Goal: Transaction & Acquisition: Purchase product/service

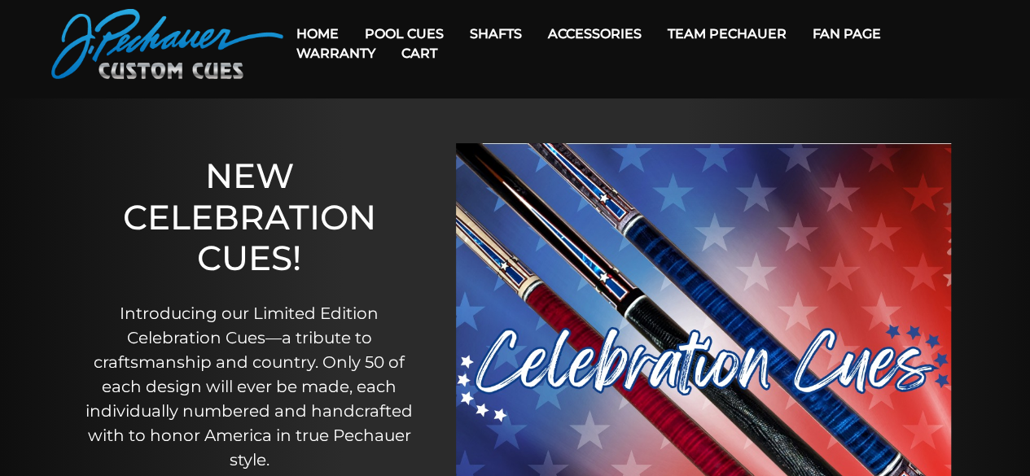
scroll to position [50, 0]
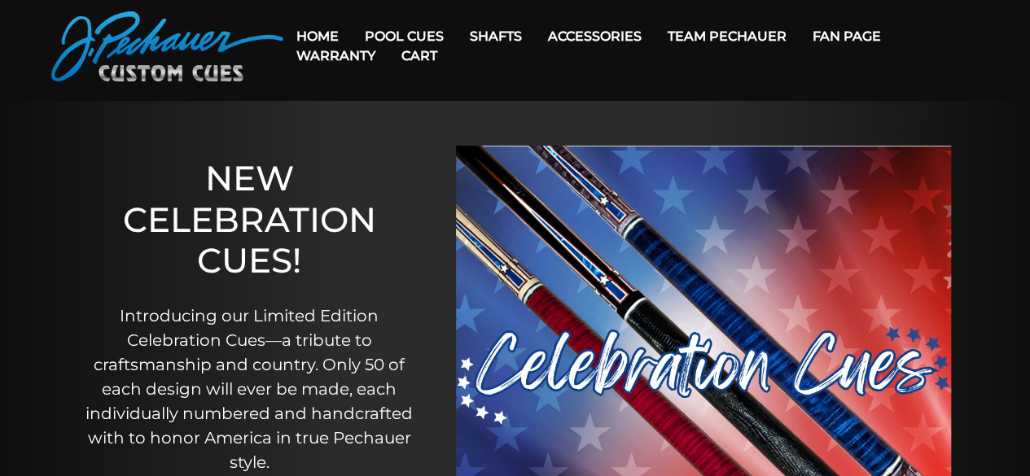
click at [424, 35] on link "Cart" at bounding box center [419, 56] width 62 height 42
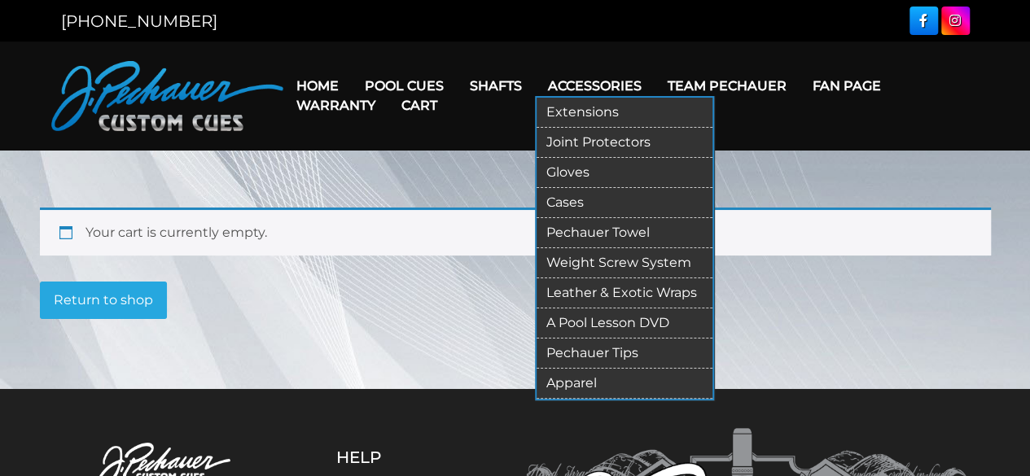
click at [574, 81] on link "Accessories" at bounding box center [595, 86] width 120 height 42
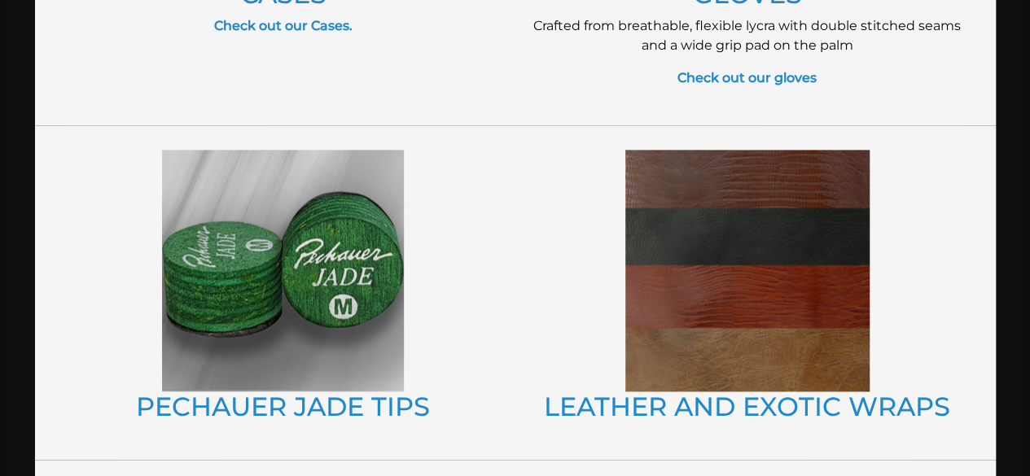
scroll to position [997, 0]
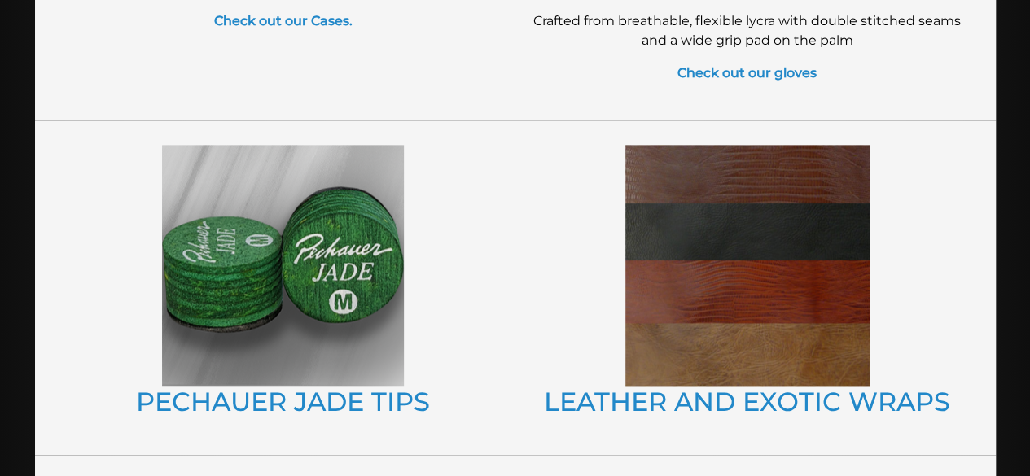
click at [295, 326] on img at bounding box center [283, 266] width 242 height 242
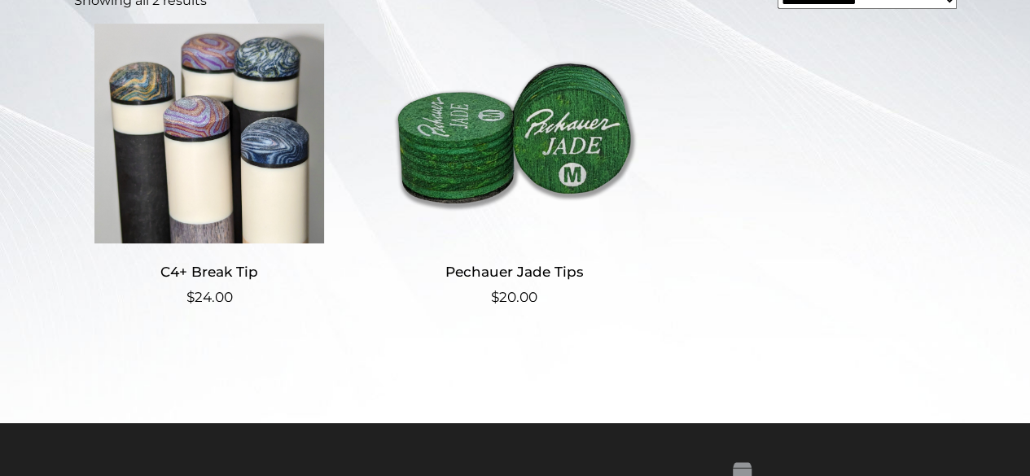
scroll to position [440, 0]
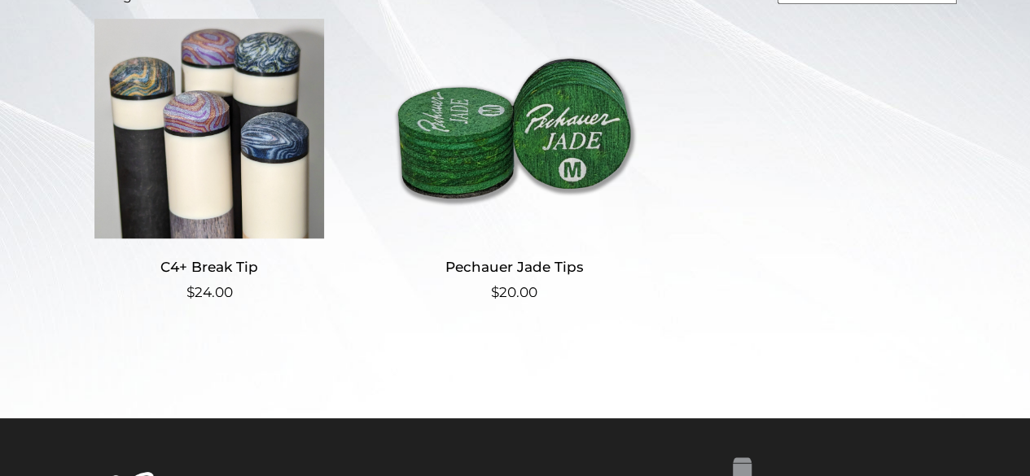
click at [164, 113] on img at bounding box center [209, 129] width 271 height 220
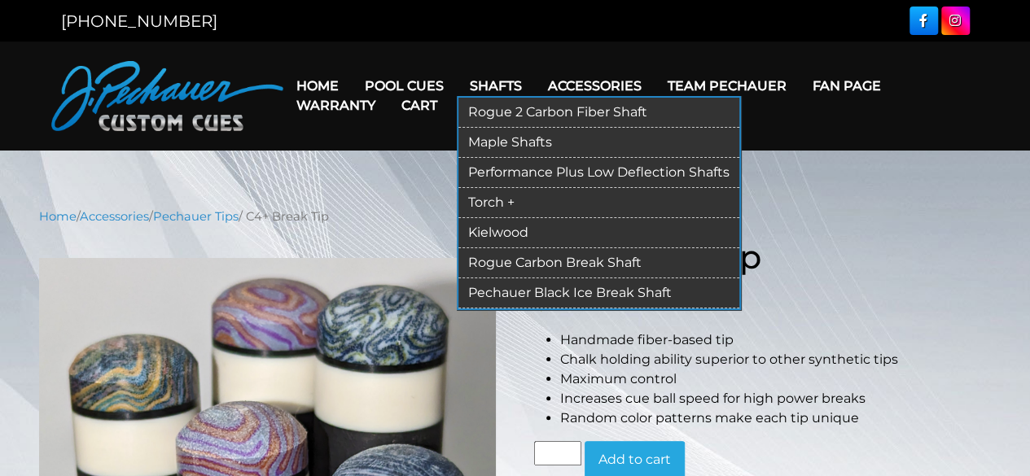
click at [508, 91] on link "Shafts" at bounding box center [496, 86] width 78 height 42
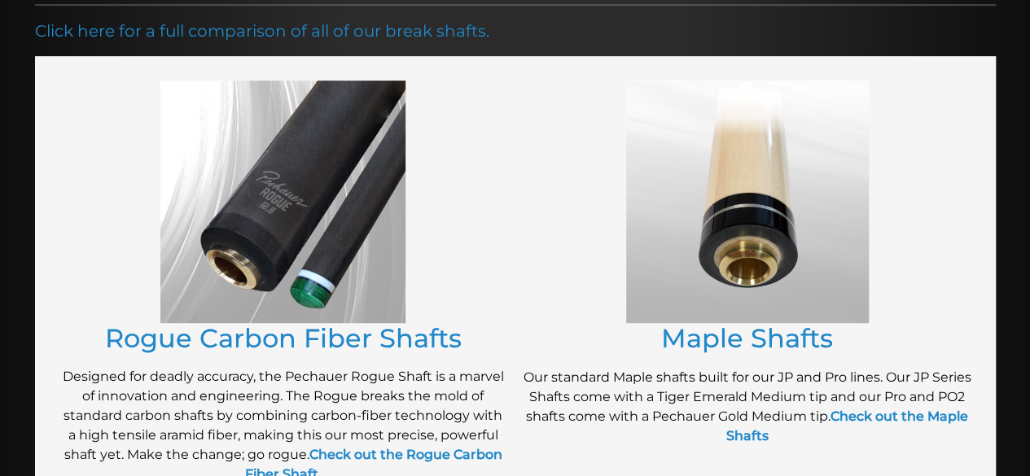
scroll to position [261, 0]
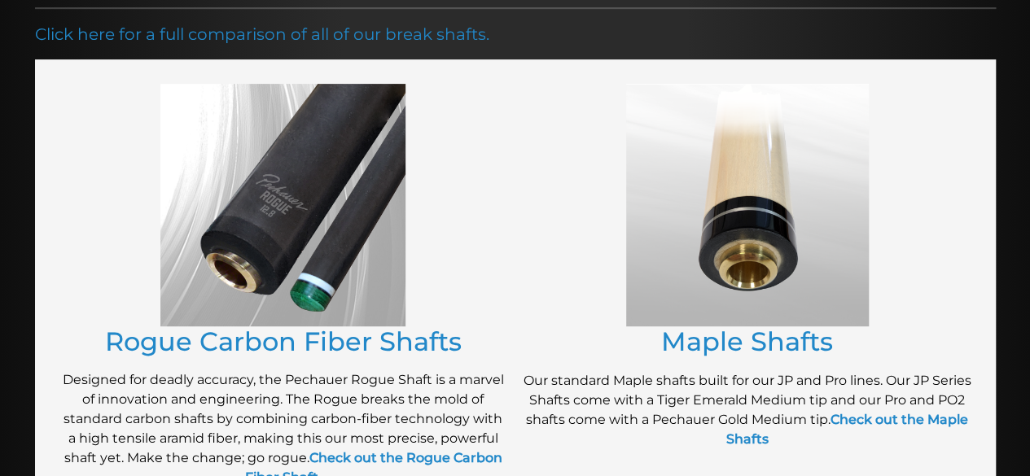
click at [651, 204] on img at bounding box center [747, 205] width 243 height 243
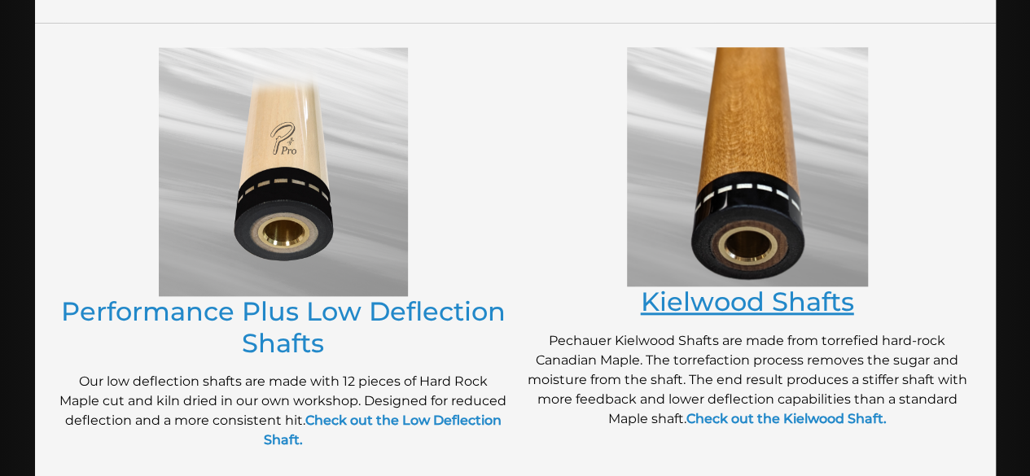
scroll to position [768, 0]
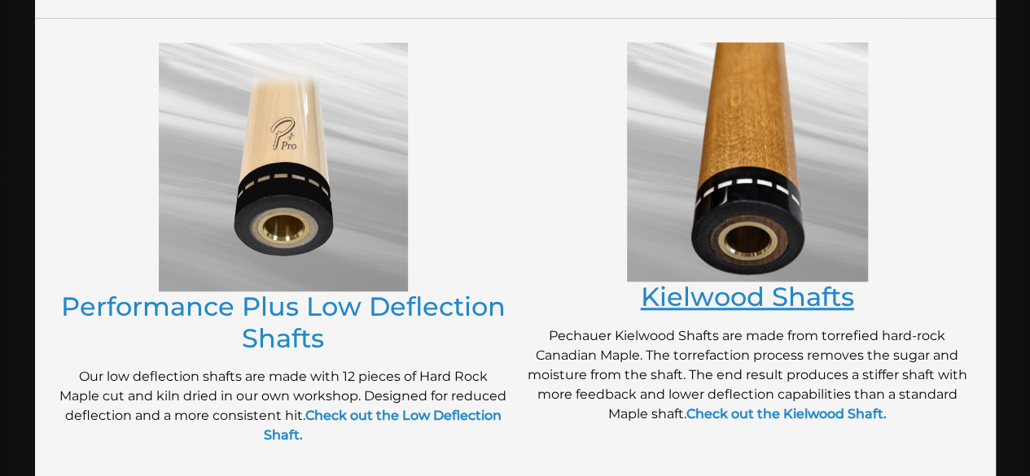
click at [773, 298] on link "Kielwood Shafts" at bounding box center [747, 297] width 213 height 32
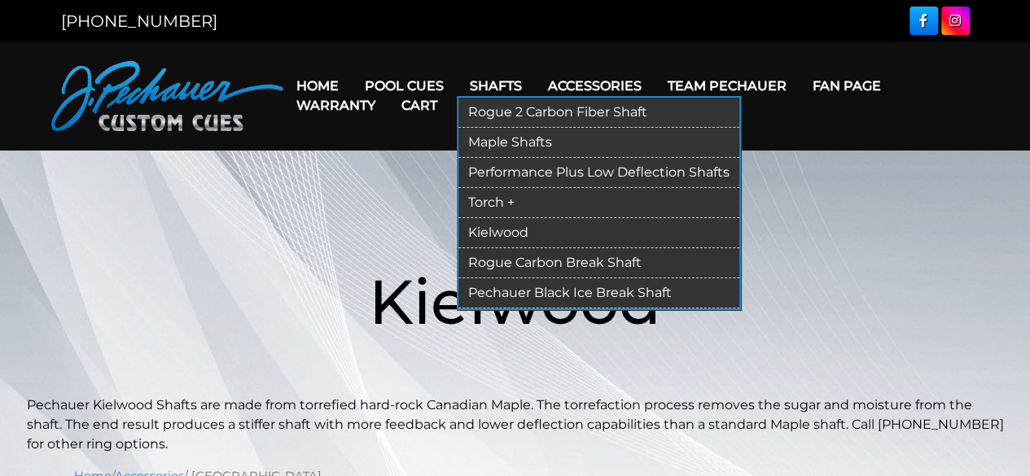
click at [496, 234] on link "Kielwood" at bounding box center [598, 233] width 281 height 30
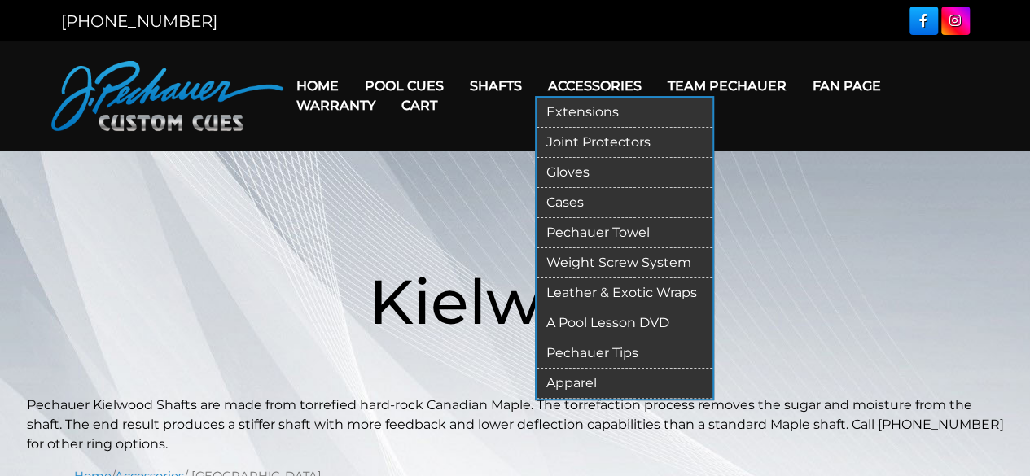
click at [598, 228] on link "Pechauer Towel" at bounding box center [625, 233] width 176 height 30
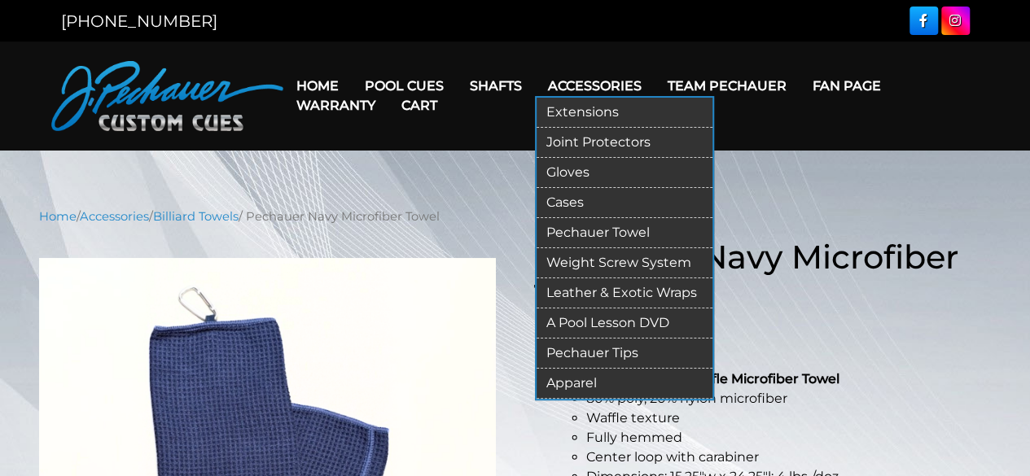
click at [571, 197] on link "Cases" at bounding box center [625, 203] width 176 height 30
